Goal: Transaction & Acquisition: Obtain resource

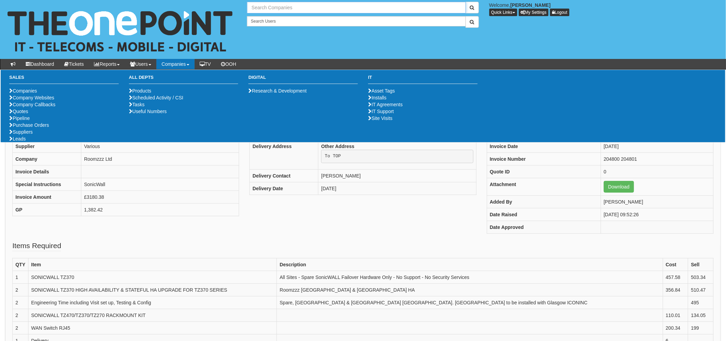
click at [283, 9] on input "text" at bounding box center [356, 8] width 218 height 12
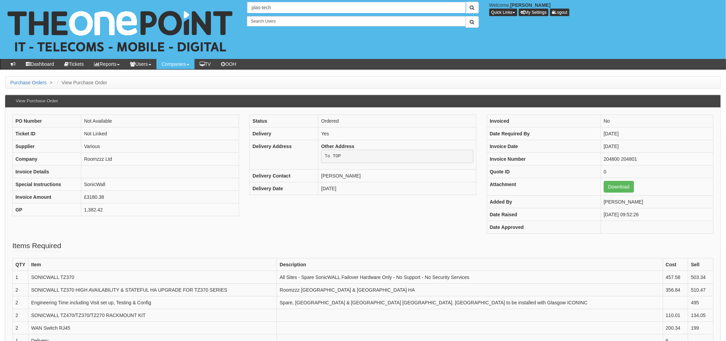
type input "plas-tech"
click at [465, 2] on button "submit" at bounding box center [471, 8] width 13 height 12
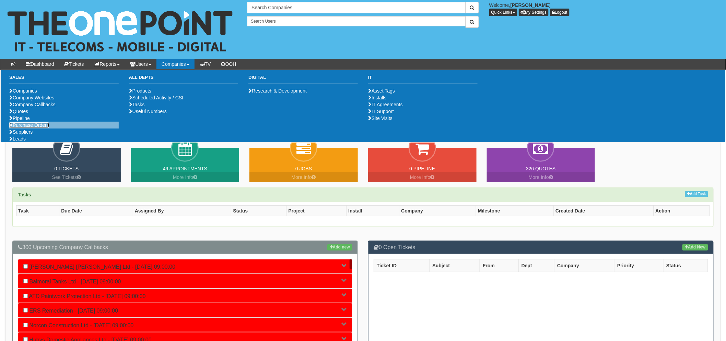
click at [34, 128] on link "Purchase Orders" at bounding box center [29, 124] width 40 height 5
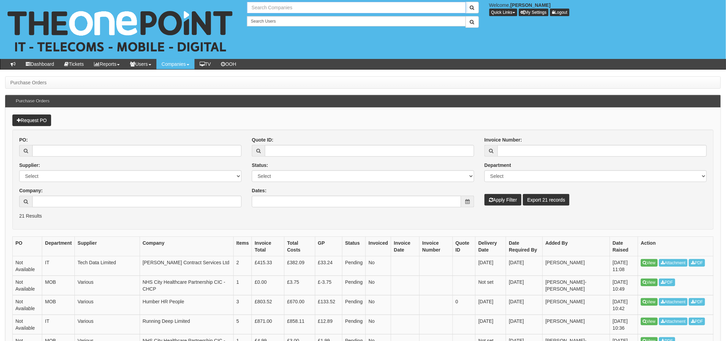
click at [261, 10] on input "text" at bounding box center [356, 8] width 218 height 12
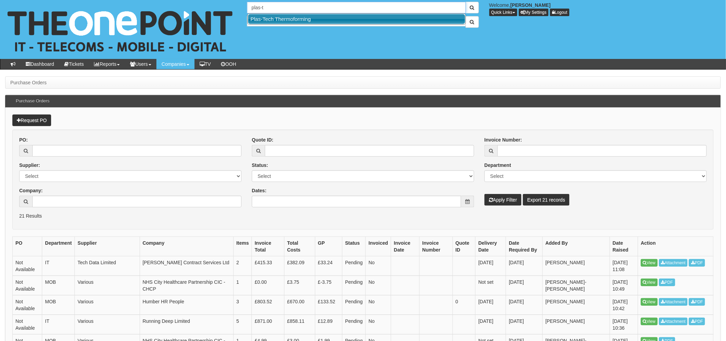
click at [274, 19] on link "Plas-Tech Thermoforming" at bounding box center [356, 19] width 217 height 10
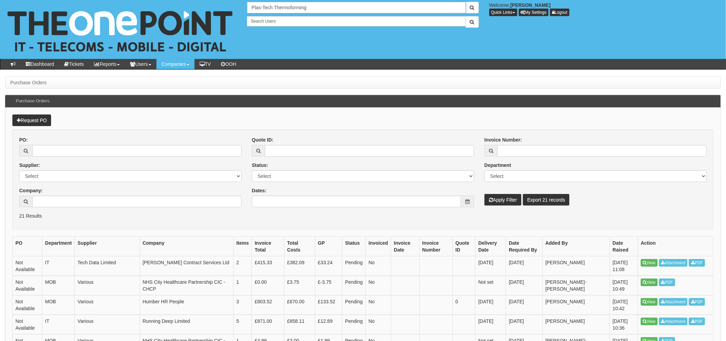
type input "Plas-Tech Thermoforming"
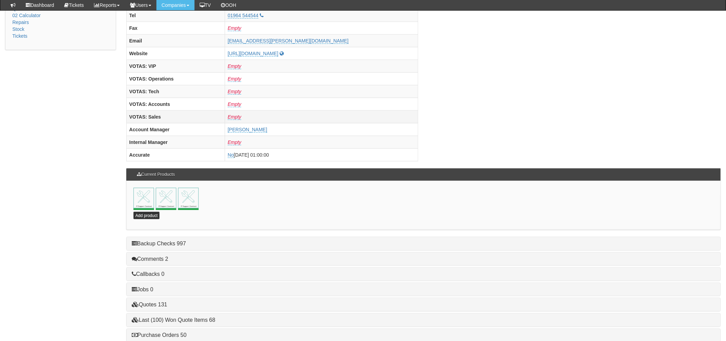
scroll to position [287, 0]
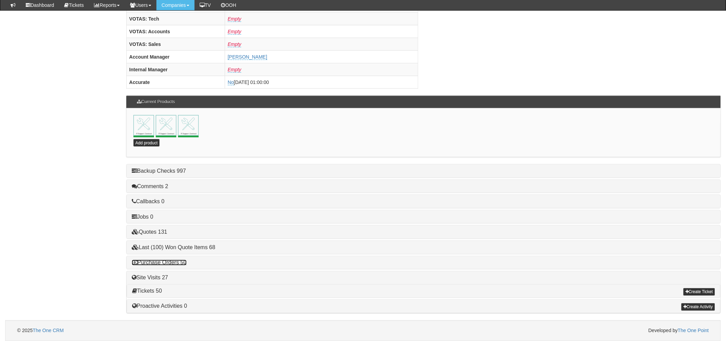
click at [183, 263] on link "Purchase Orders 50" at bounding box center [159, 263] width 55 height 6
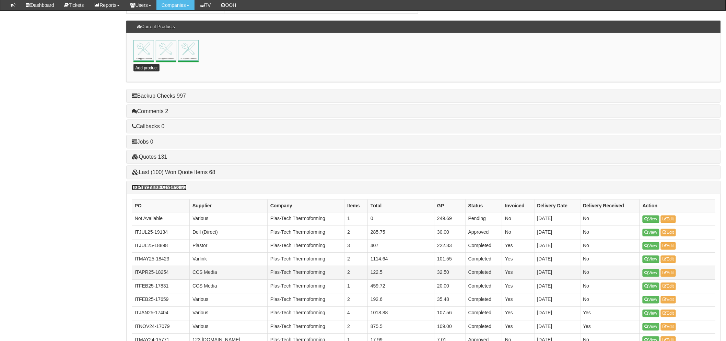
scroll to position [363, 0]
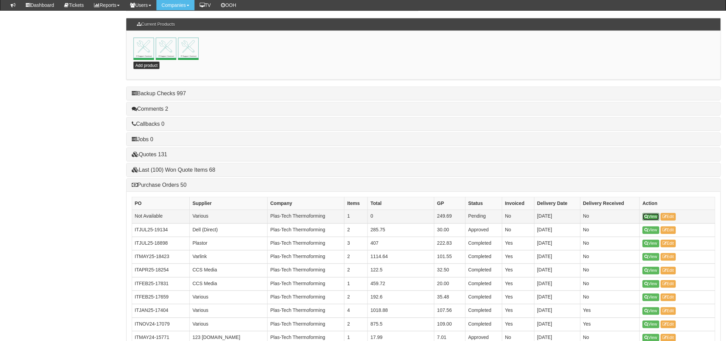
click at [646, 215] on link "View" at bounding box center [650, 217] width 17 height 8
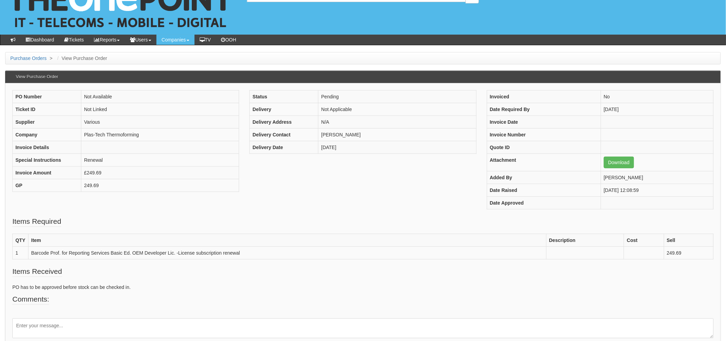
scroll to position [56, 0]
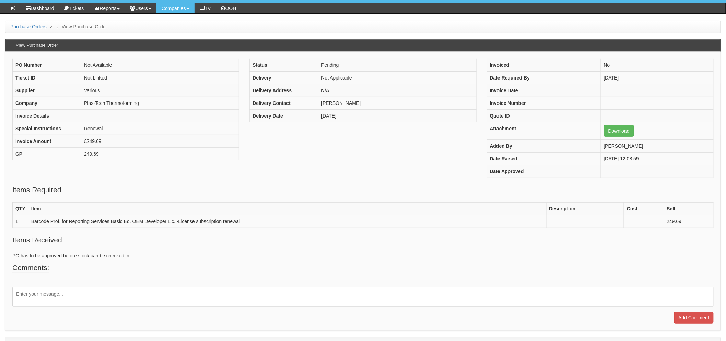
click at [112, 291] on textarea at bounding box center [362, 297] width 701 height 20
paste textarea "p/o 052568"
click at [31, 295] on textarea "PLASTCH PO . p/o 052568" at bounding box center [362, 297] width 701 height 20
type textarea "PLASTECH PO . p/o 052568"
click at [699, 323] on input "Add Comment" at bounding box center [693, 318] width 39 height 12
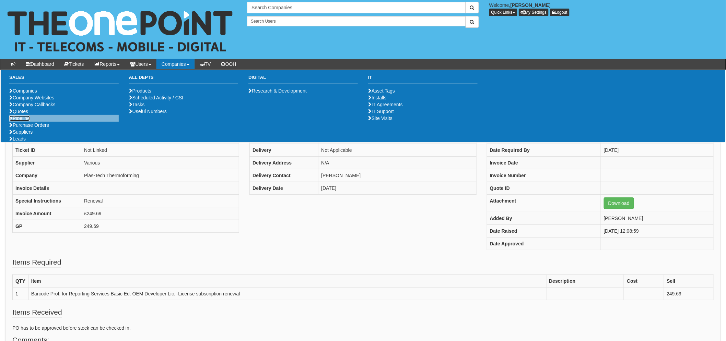
click at [21, 121] on link "Pipeline" at bounding box center [19, 118] width 21 height 5
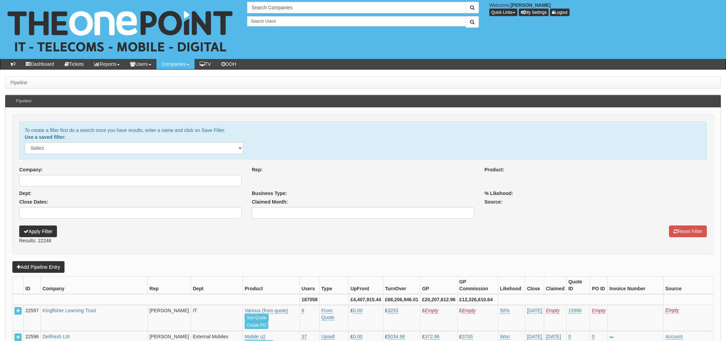
select select
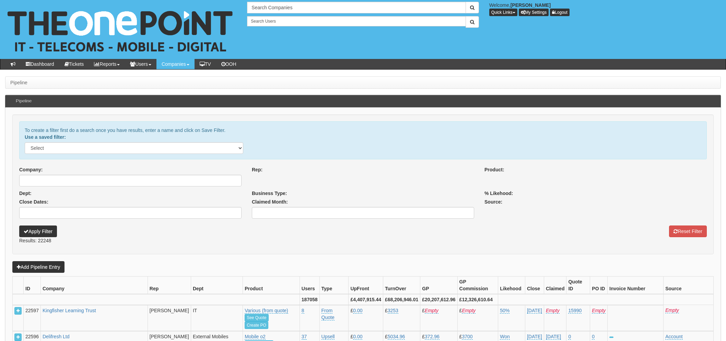
select select
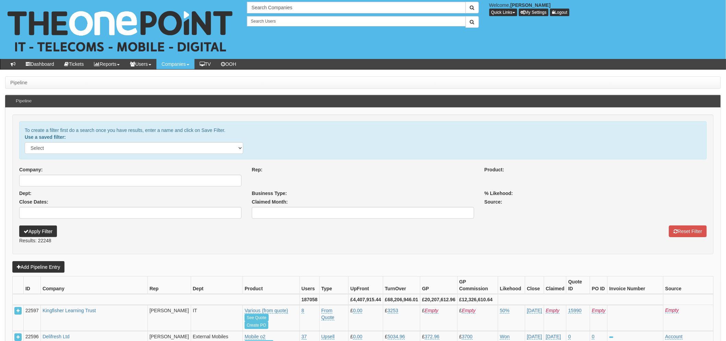
select select
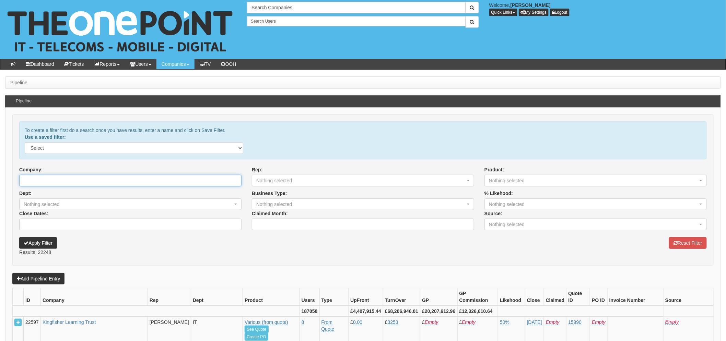
click at [44, 181] on input "Company:" at bounding box center [130, 181] width 222 height 12
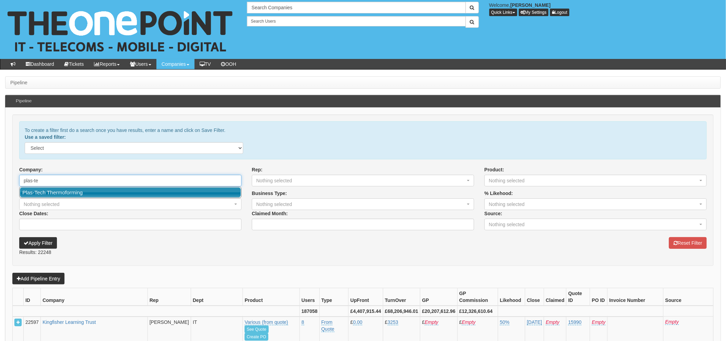
click at [49, 191] on link "Plas-Tech Thermoforming" at bounding box center [130, 193] width 221 height 10
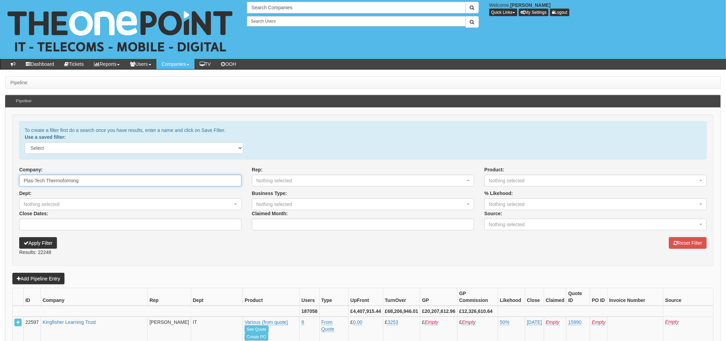
type input "Plas-Tech Thermoforming"
click at [45, 242] on button "Apply Filter" at bounding box center [38, 243] width 38 height 12
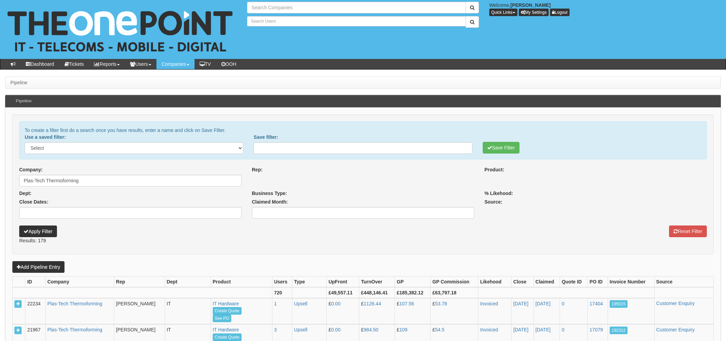
select select
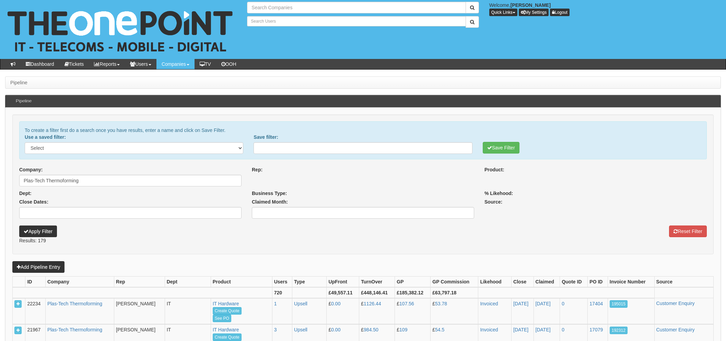
select select
type input "Search Companies"
type input "Search Users"
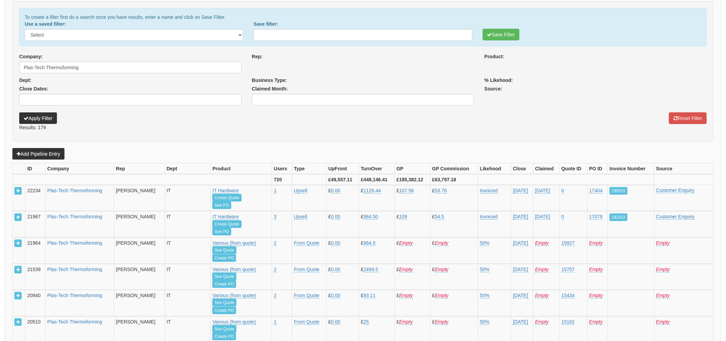
select select
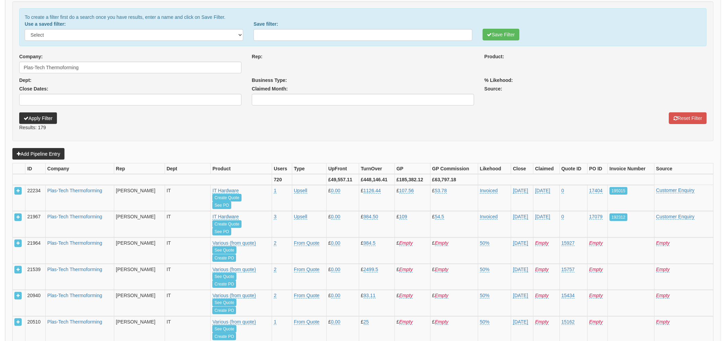
select select
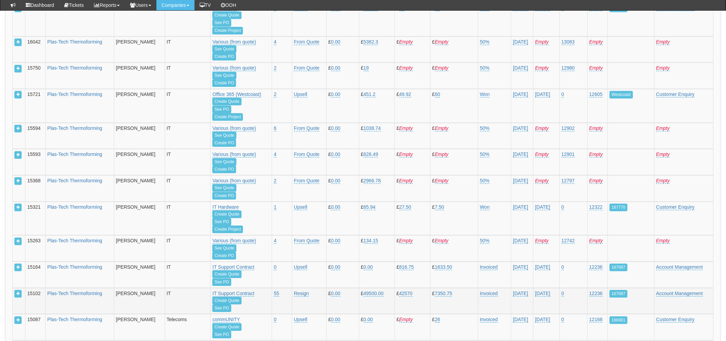
scroll to position [1714, 0]
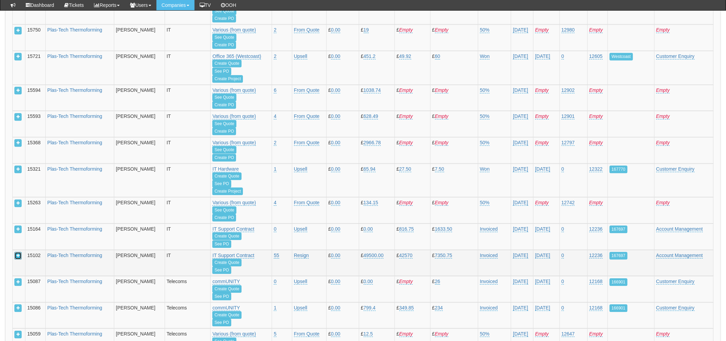
drag, startPoint x: 18, startPoint y: 255, endPoint x: 22, endPoint y: 255, distance: 4.5
click at [18, 255] on icon at bounding box center [17, 256] width 3 height 4
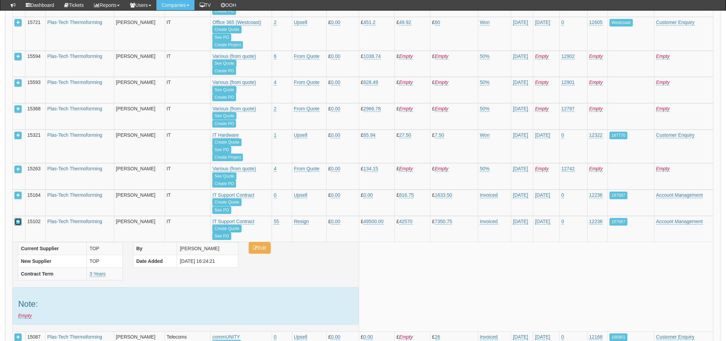
scroll to position [1790, 0]
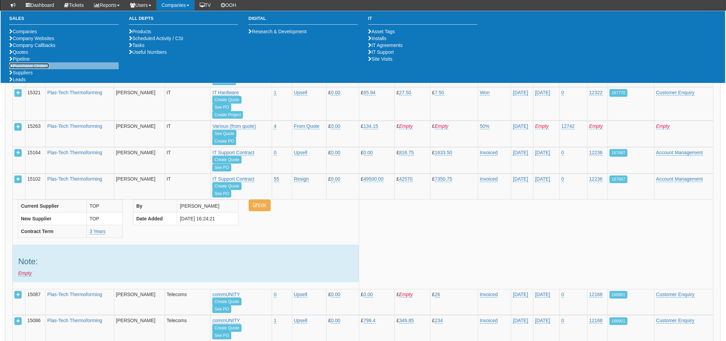
click at [26, 69] on link "Purchase Orders" at bounding box center [29, 65] width 40 height 5
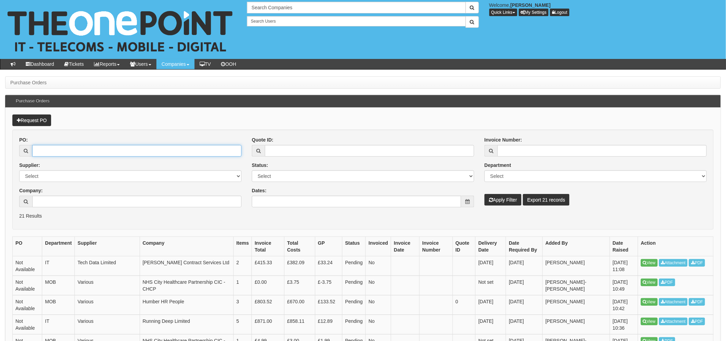
click at [61, 153] on input "PO:" at bounding box center [136, 151] width 209 height 12
type input "12236"
click at [517, 196] on button "Apply Filter" at bounding box center [502, 200] width 37 height 12
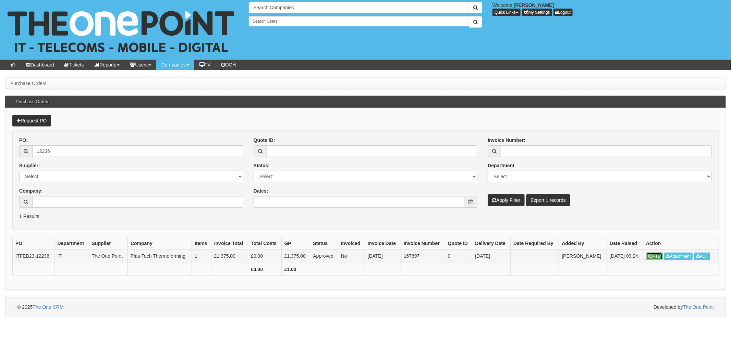
click at [654, 257] on link "View" at bounding box center [654, 257] width 17 height 8
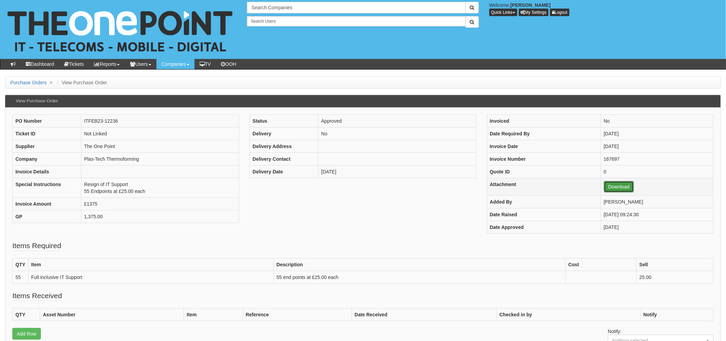
click at [613, 186] on link "Download" at bounding box center [619, 187] width 30 height 12
